Goal: Task Accomplishment & Management: Manage account settings

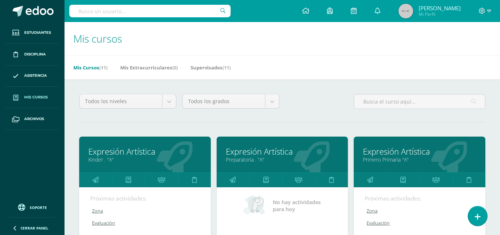
click at [479, 11] on icon at bounding box center [482, 11] width 6 height 6
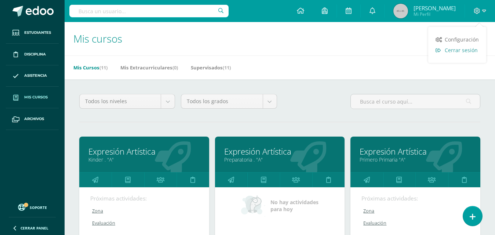
click at [461, 51] on span "Cerrar sesión" at bounding box center [460, 50] width 33 height 7
